Goal: Information Seeking & Learning: Learn about a topic

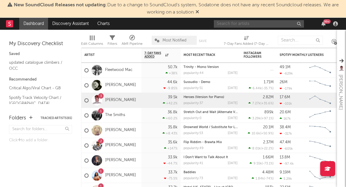
click at [252, 26] on input "text" at bounding box center [259, 24] width 90 height 8
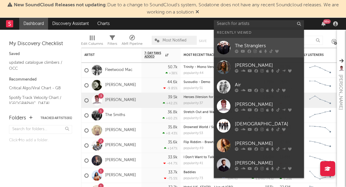
click at [248, 43] on div "The Stranglers" at bounding box center [268, 45] width 66 height 7
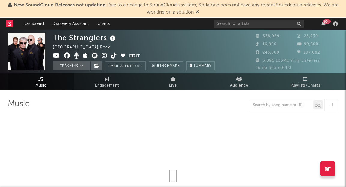
select select "6m"
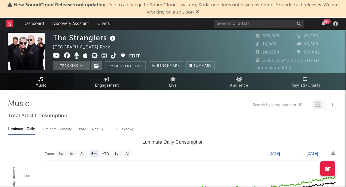
click at [110, 84] on span "Engagement" at bounding box center [107, 85] width 24 height 7
select select "1w"
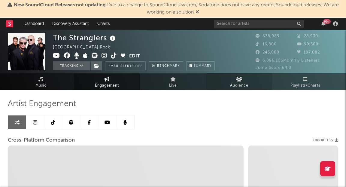
click at [236, 86] on span "Audience" at bounding box center [239, 85] width 18 height 7
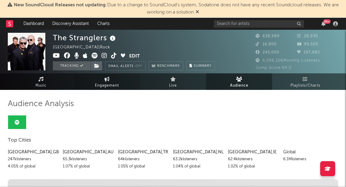
click at [108, 82] on span "Engagement" at bounding box center [107, 85] width 24 height 7
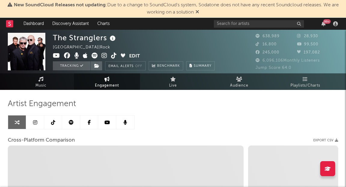
select select "1w"
select select "1m"
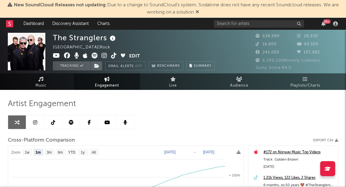
select select "1m"
click at [106, 125] on link at bounding box center [107, 122] width 18 height 14
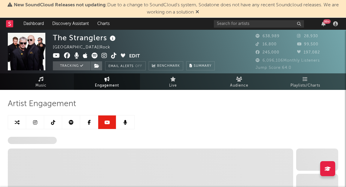
select select "6m"
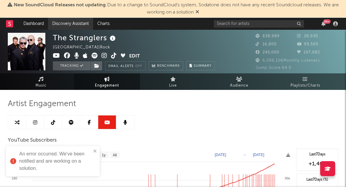
click at [68, 26] on link "Discovery Assistant" at bounding box center [70, 24] width 45 height 12
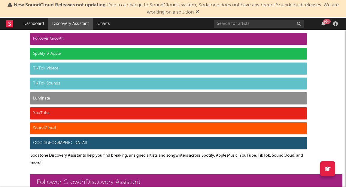
click at [51, 81] on div "TikTok Sounds" at bounding box center [168, 83] width 277 height 12
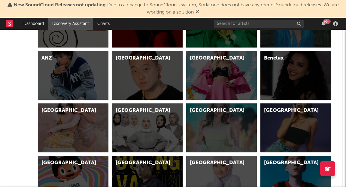
scroll to position [1719, 0]
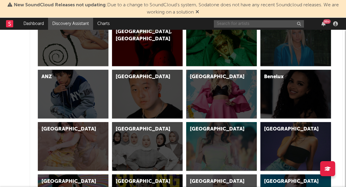
click at [236, 26] on input "text" at bounding box center [259, 24] width 90 height 8
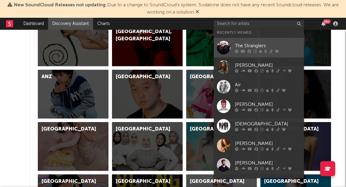
click at [243, 43] on div "The Stranglers" at bounding box center [268, 45] width 66 height 7
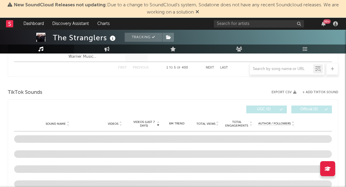
select select "6m"
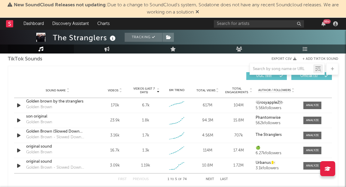
scroll to position [409, 0]
click at [311, 134] on div at bounding box center [312, 135] width 13 height 5
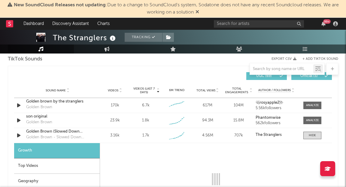
select select "1w"
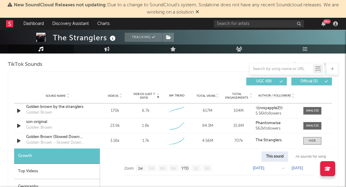
scroll to position [404, 0]
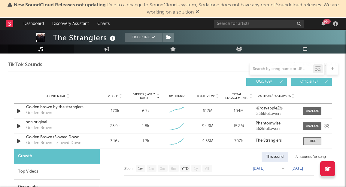
click at [63, 124] on div "son original" at bounding box center [57, 122] width 63 height 6
click at [311, 127] on div at bounding box center [312, 126] width 13 height 5
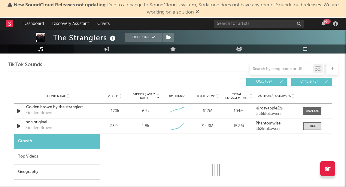
select select "1w"
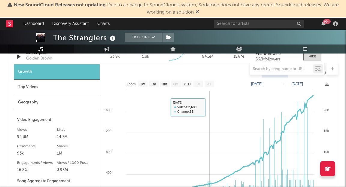
scroll to position [477, 0]
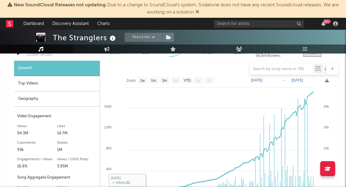
click at [51, 83] on div "Top Videos" at bounding box center [57, 83] width 86 height 15
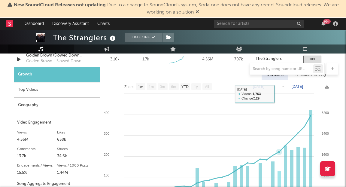
scroll to position [653, 0]
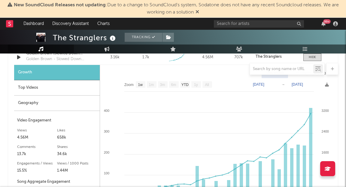
click at [50, 90] on div "Top Videos" at bounding box center [57, 87] width 86 height 15
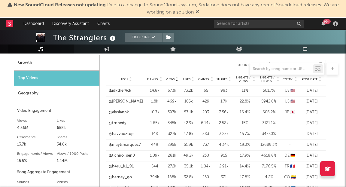
scroll to position [653, 0]
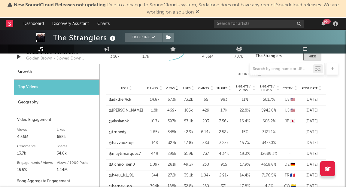
click at [59, 100] on div "Geography" at bounding box center [56, 102] width 85 height 15
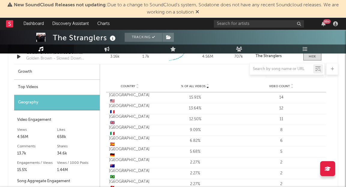
click at [64, 87] on div "Top Videos" at bounding box center [57, 87] width 86 height 15
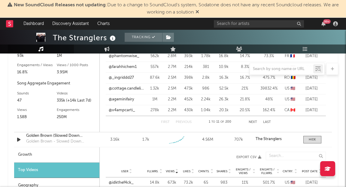
scroll to position [581, 0]
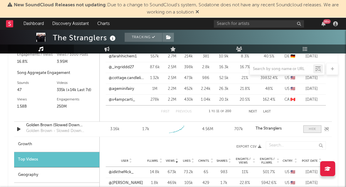
click at [309, 130] on div at bounding box center [311, 129] width 7 height 5
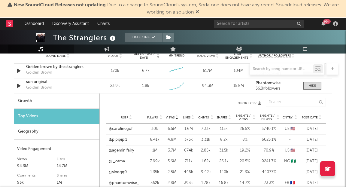
scroll to position [442, 0]
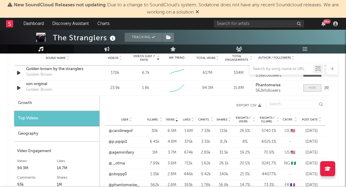
click at [314, 87] on div at bounding box center [311, 88] width 7 height 5
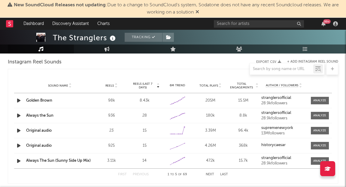
scroll to position [552, 0]
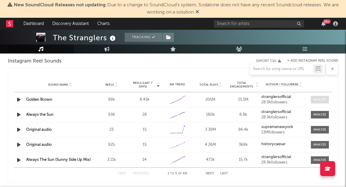
click at [314, 98] on div at bounding box center [319, 99] width 13 height 5
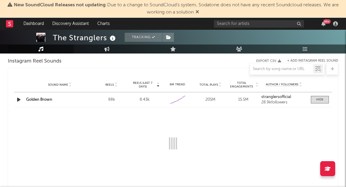
select select "6m"
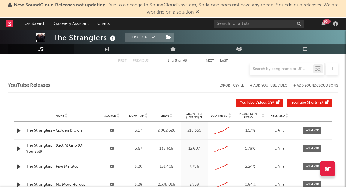
scroll to position [767, 0]
